Goal: Check status: Check status

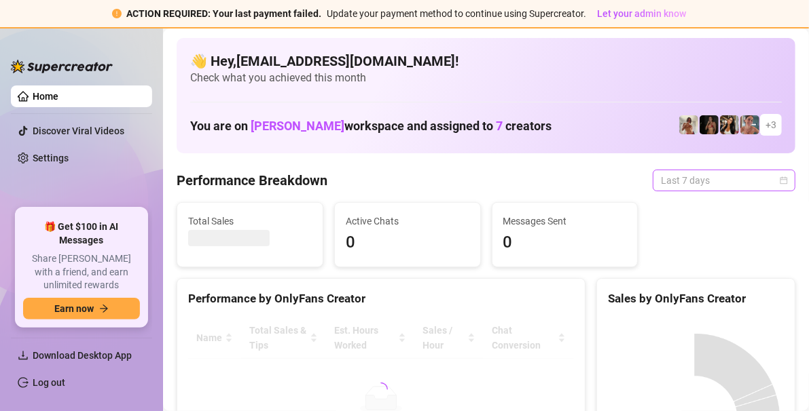
click at [767, 178] on span "Last 7 days" at bounding box center [724, 180] width 126 height 20
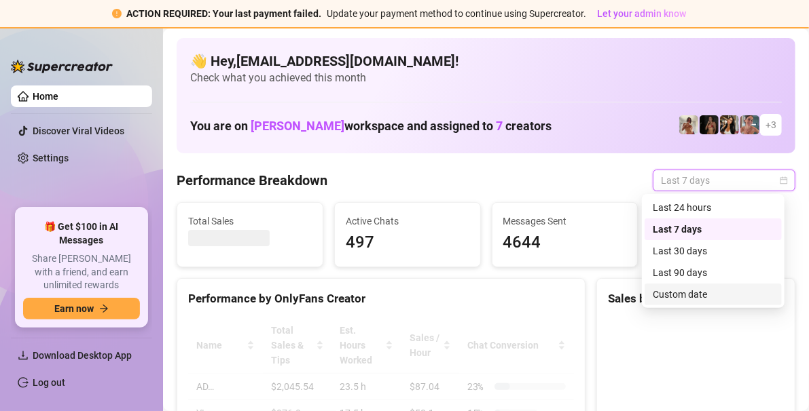
click at [676, 293] on div "Custom date" at bounding box center [713, 294] width 121 height 15
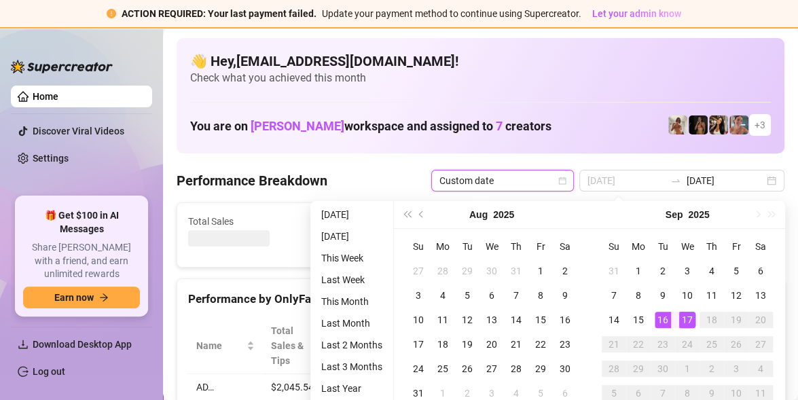
type input "[DATE]"
click at [661, 320] on div "16" at bounding box center [663, 320] width 16 height 16
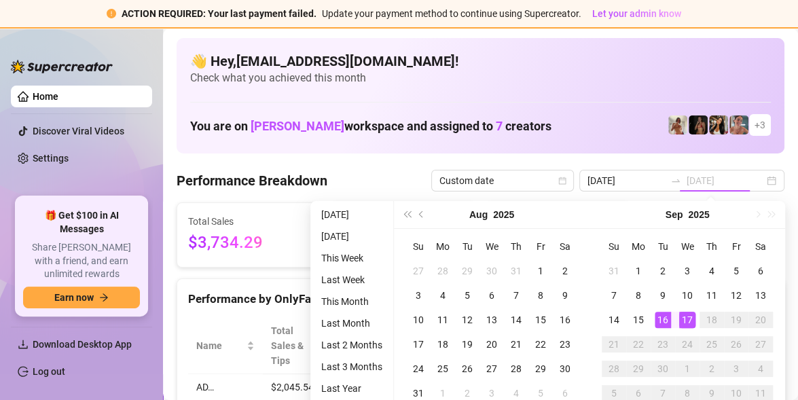
click at [685, 317] on div "17" at bounding box center [687, 320] width 16 height 16
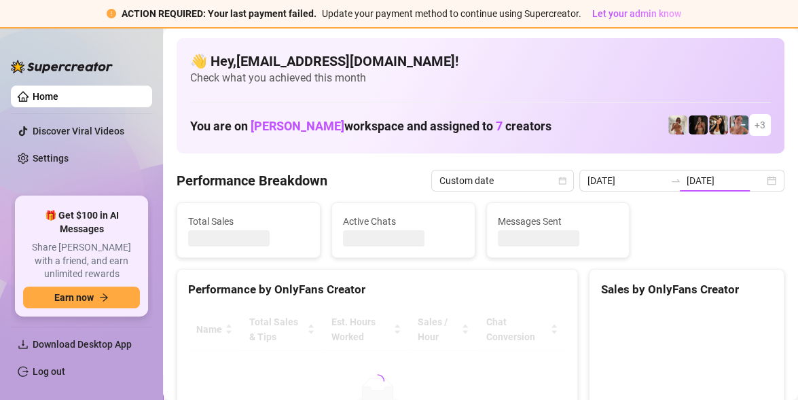
type input "[DATE]"
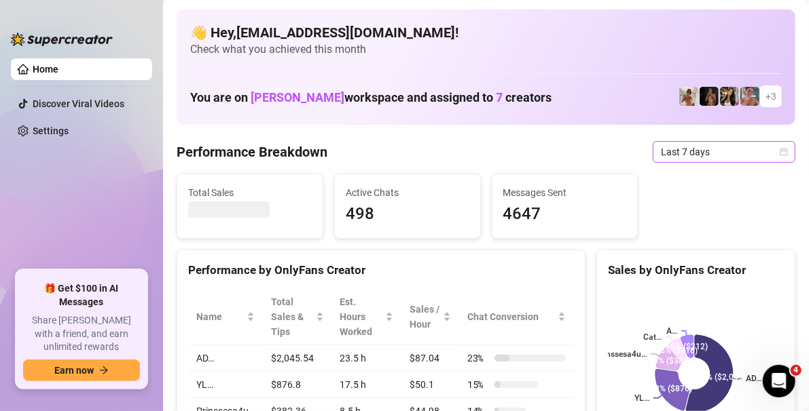
click at [780, 149] on div "Last 7 days" at bounding box center [724, 152] width 143 height 22
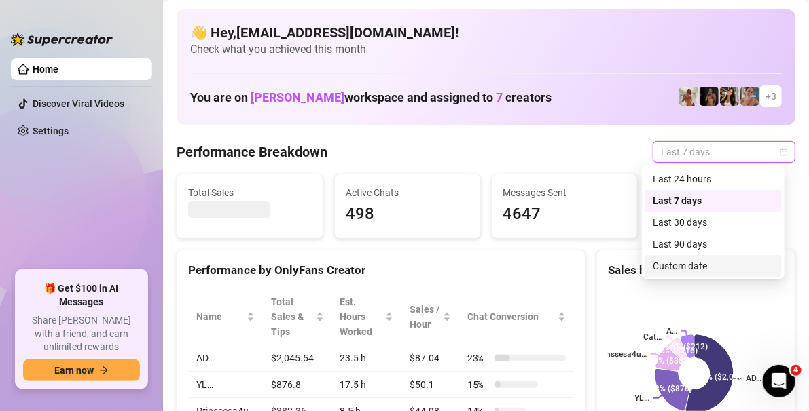
click at [684, 262] on div "Custom date" at bounding box center [713, 266] width 121 height 15
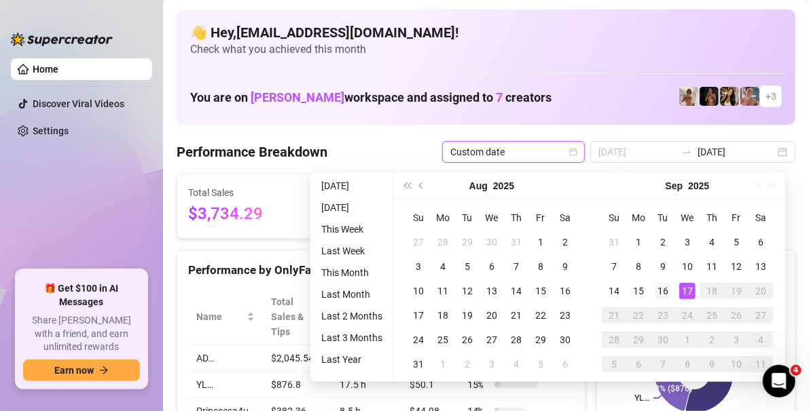
type input "[DATE]"
click at [667, 289] on div "16" at bounding box center [663, 291] width 16 height 16
click at [691, 287] on div "17" at bounding box center [687, 291] width 16 height 16
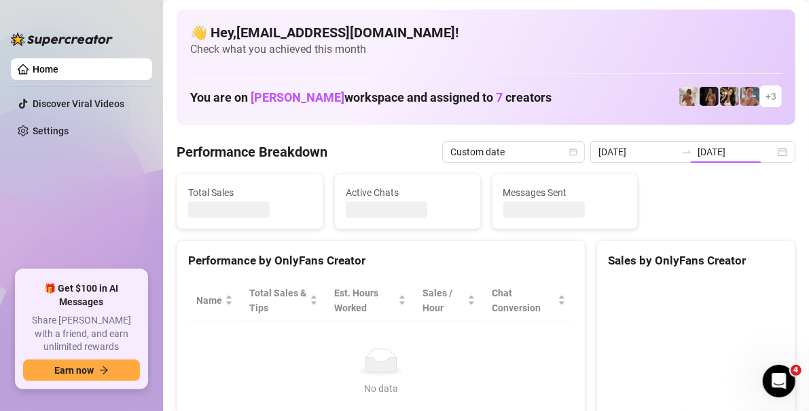
type input "[DATE]"
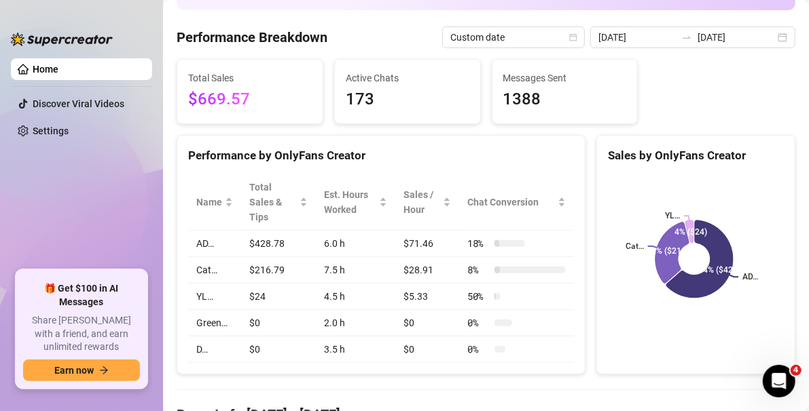
scroll to position [136, 0]
